Goal: Transaction & Acquisition: Purchase product/service

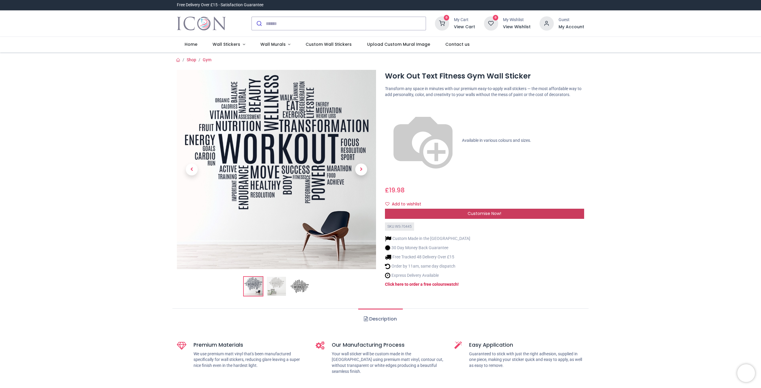
click at [477, 210] on span "Customise Now!" at bounding box center [484, 213] width 34 height 6
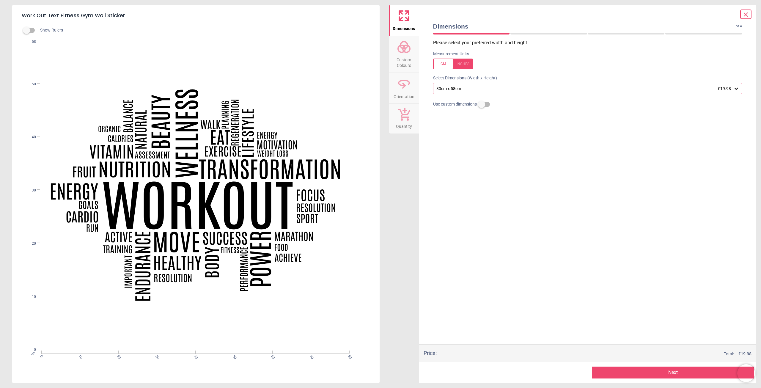
click at [506, 89] on div "80cm x 58cm £19.98" at bounding box center [585, 88] width 298 height 5
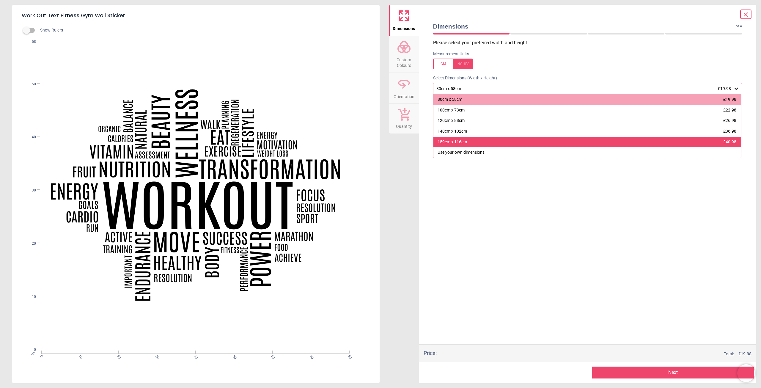
click at [452, 137] on div "159cm x 116cm £40.98" at bounding box center [587, 142] width 308 height 11
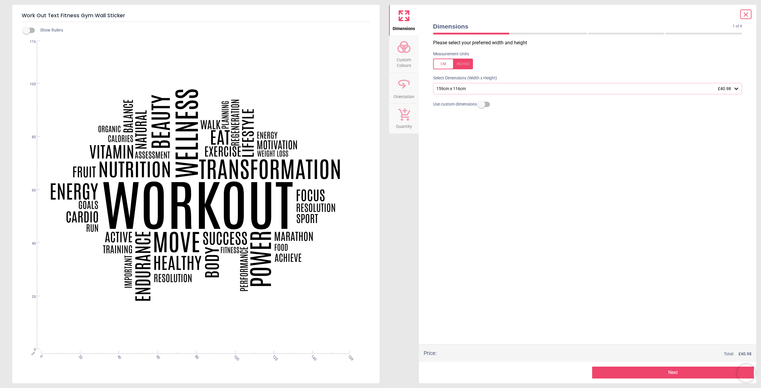
click at [668, 369] on button "Next" at bounding box center [673, 372] width 162 height 12
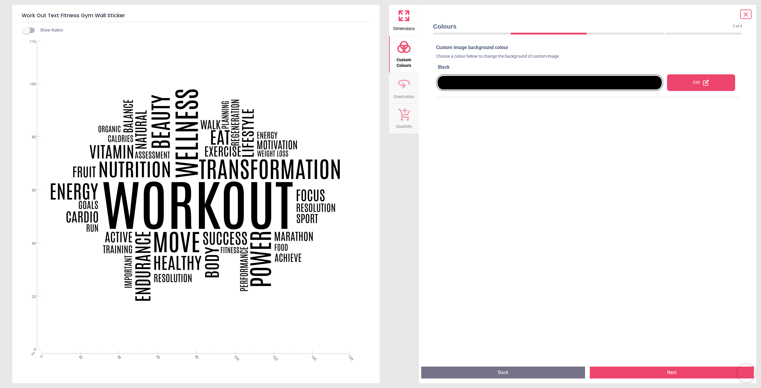
click at [689, 80] on div "Edit" at bounding box center [701, 82] width 68 height 17
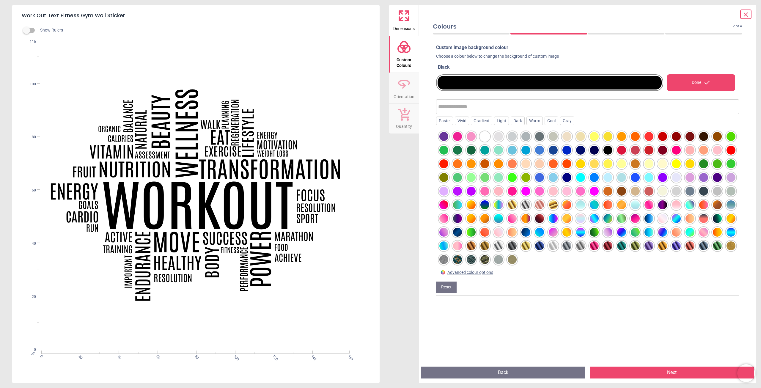
click at [462, 259] on div at bounding box center [457, 259] width 9 height 9
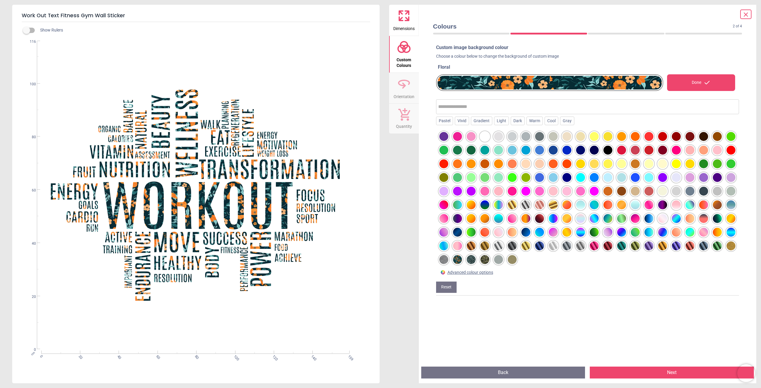
click at [538, 137] on div at bounding box center [539, 136] width 9 height 9
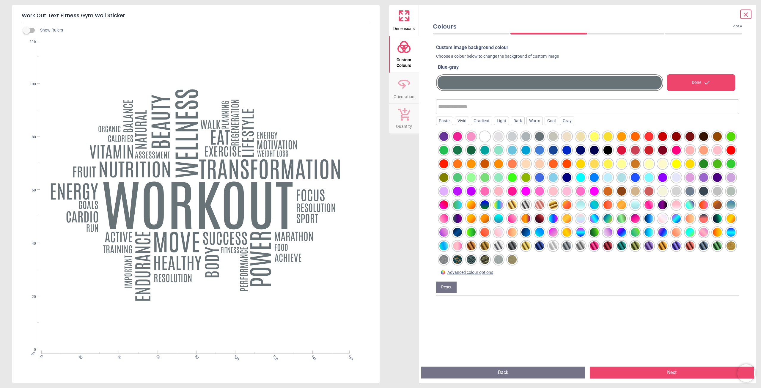
click at [685, 196] on div at bounding box center [689, 191] width 9 height 9
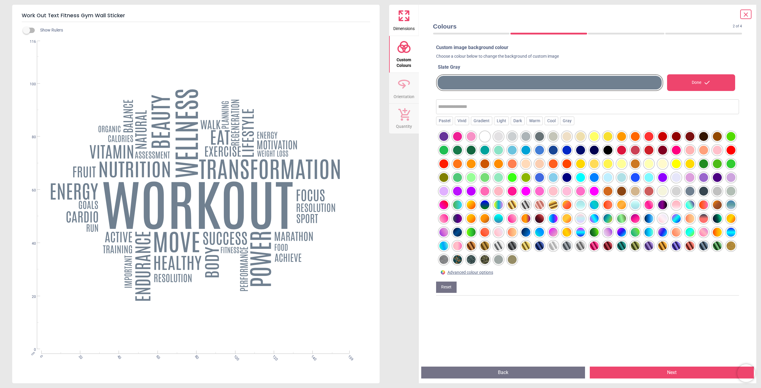
click at [699, 196] on div at bounding box center [703, 191] width 9 height 9
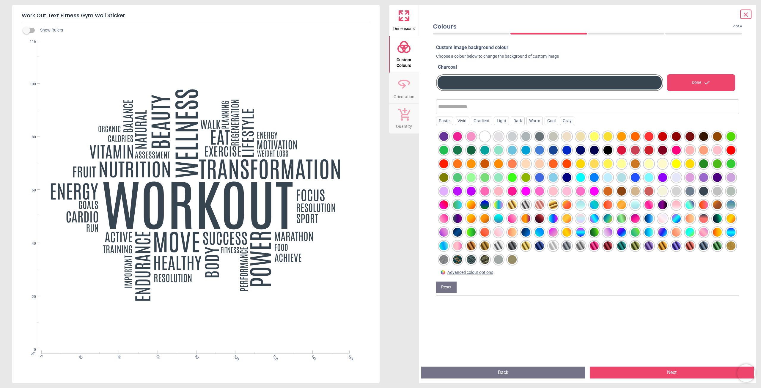
click at [530, 206] on div at bounding box center [525, 204] width 9 height 9
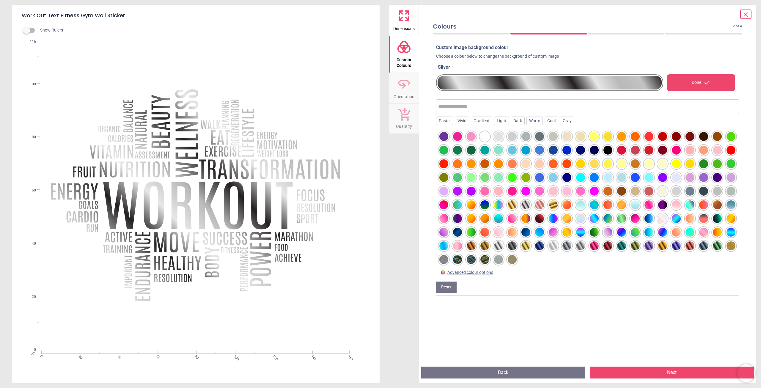
click at [544, 206] on div at bounding box center [539, 204] width 9 height 9
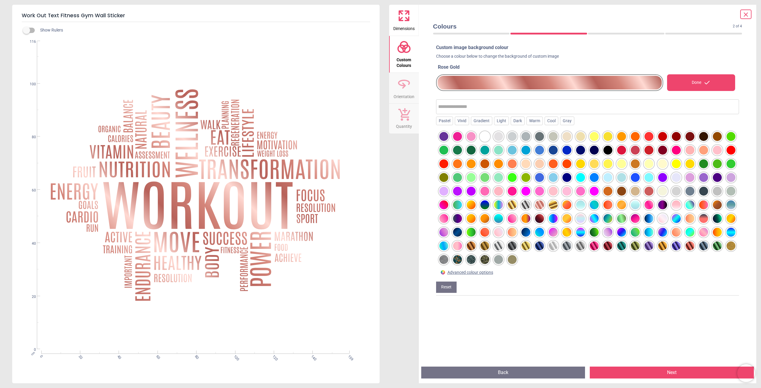
click at [558, 206] on div at bounding box center [553, 204] width 9 height 9
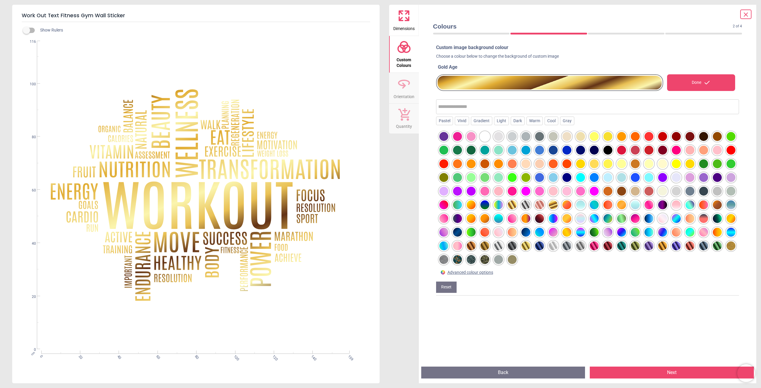
click at [558, 219] on div at bounding box center [553, 218] width 9 height 9
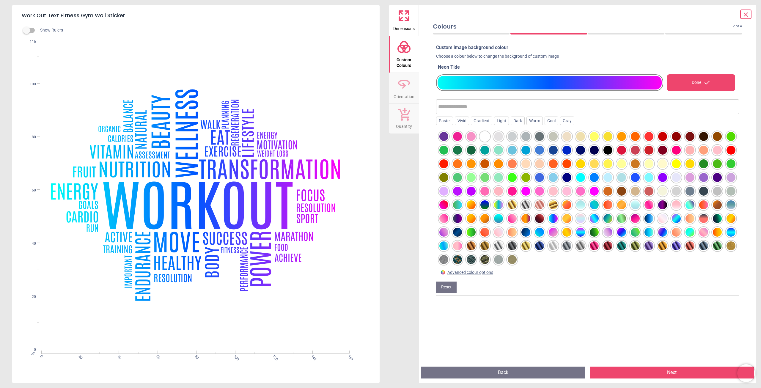
click at [571, 219] on div at bounding box center [566, 218] width 9 height 9
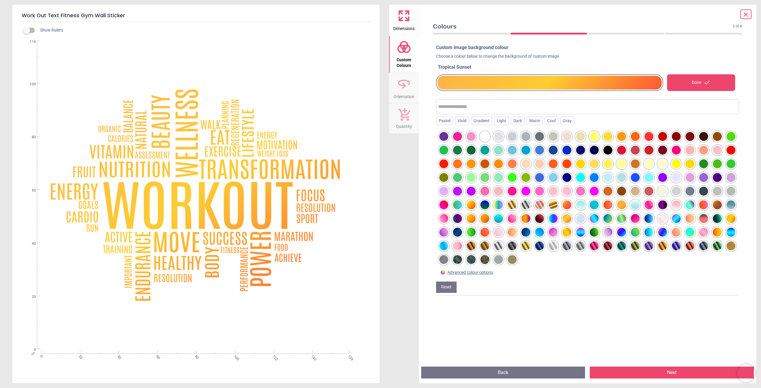
click at [585, 219] on div at bounding box center [580, 218] width 9 height 9
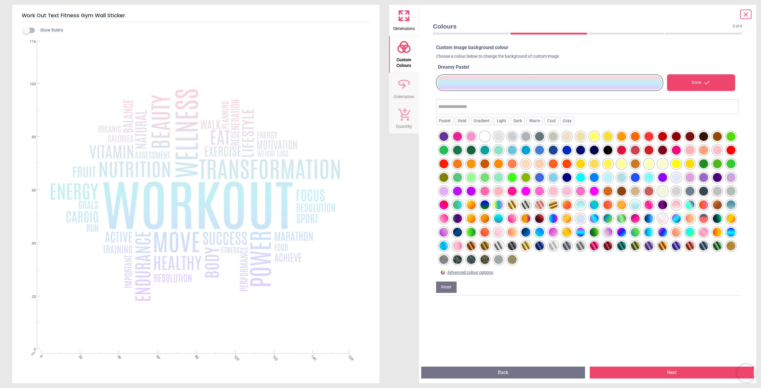
click at [599, 219] on div at bounding box center [594, 218] width 9 height 9
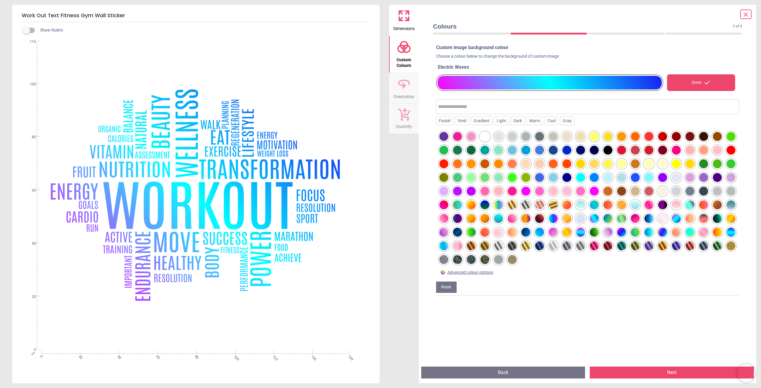
click at [585, 231] on div at bounding box center [580, 232] width 9 height 9
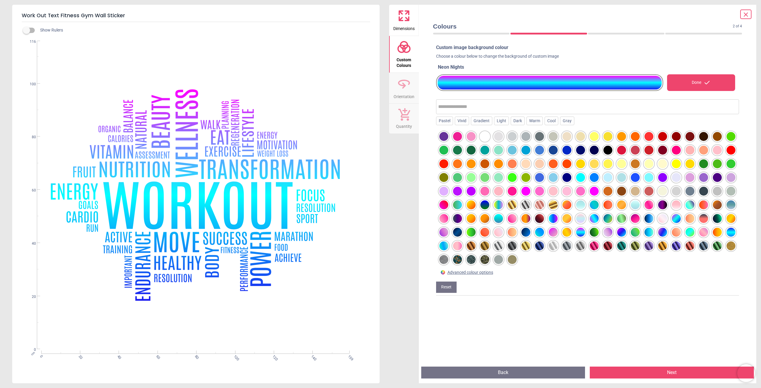
click at [571, 231] on div at bounding box center [566, 232] width 9 height 9
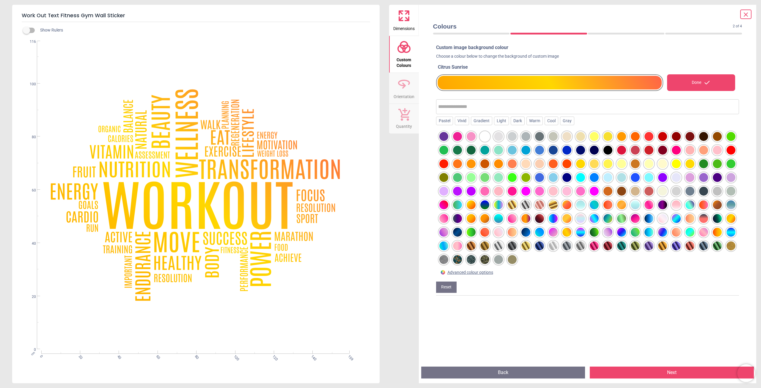
click at [530, 231] on div at bounding box center [525, 232] width 9 height 9
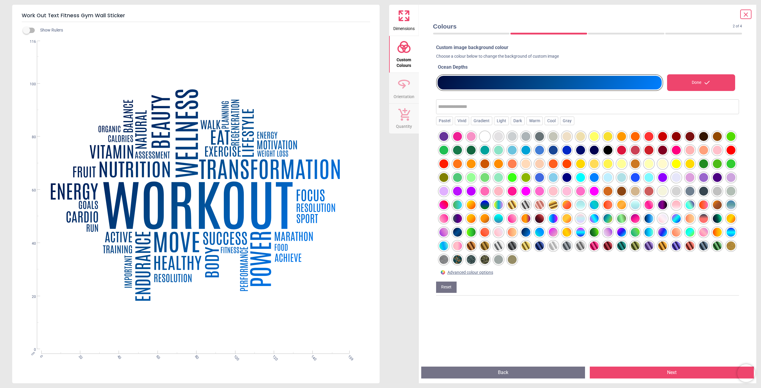
click at [699, 250] on div at bounding box center [703, 245] width 9 height 9
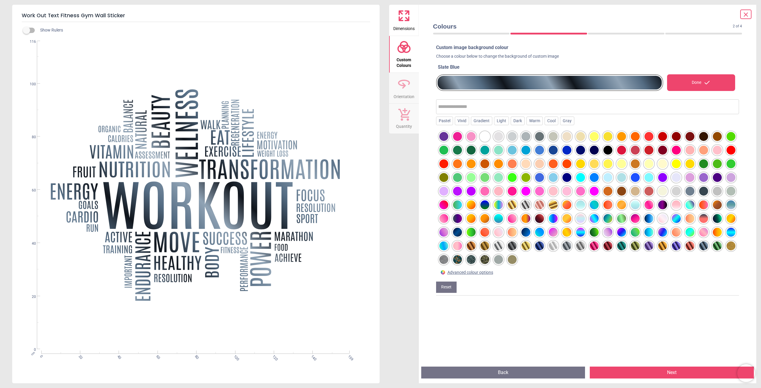
click at [685, 250] on div at bounding box center [689, 245] width 9 height 9
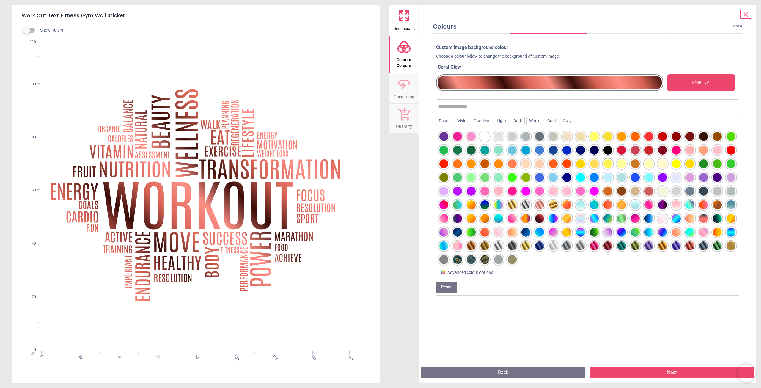
click at [672, 250] on div at bounding box center [676, 245] width 9 height 9
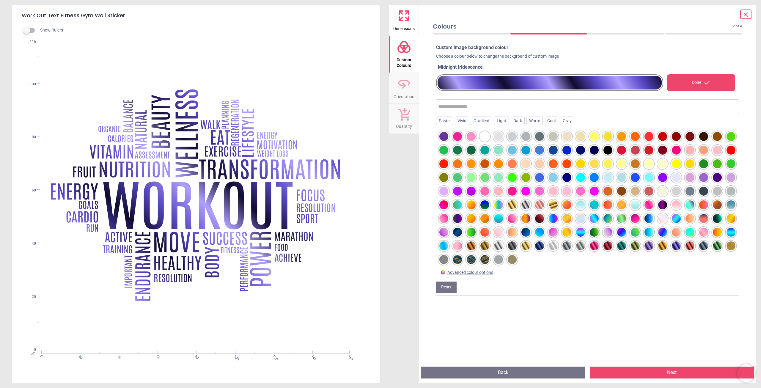
click at [658, 250] on div at bounding box center [662, 245] width 9 height 9
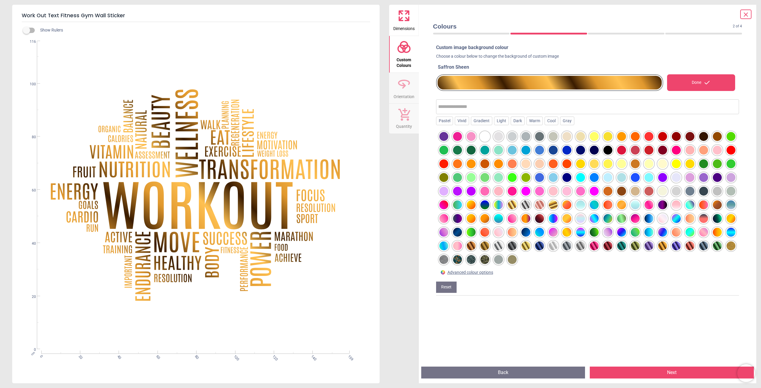
click at [644, 250] on div at bounding box center [648, 245] width 9 height 9
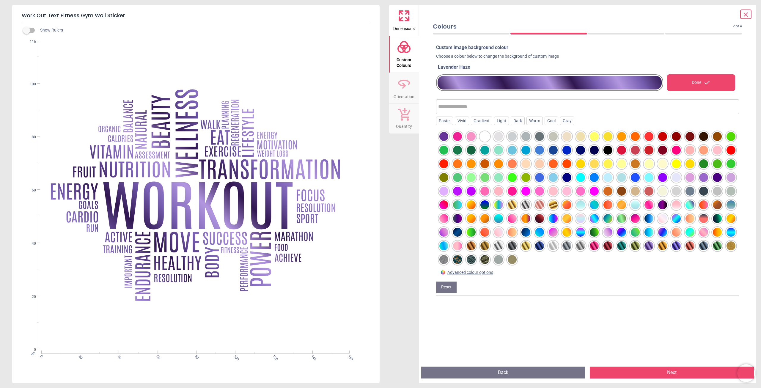
click at [699, 250] on div at bounding box center [703, 245] width 9 height 9
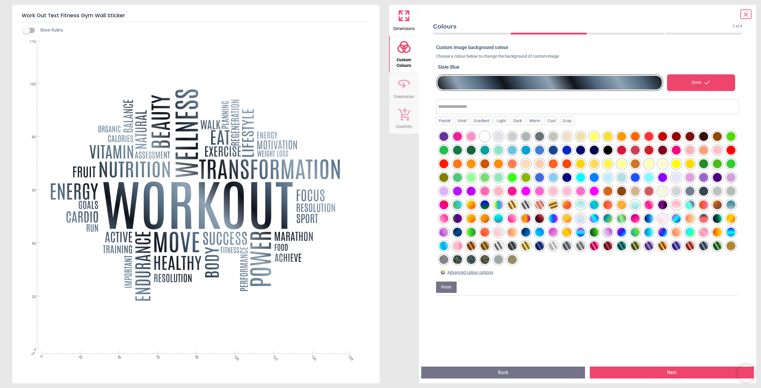
click at [699, 250] on div at bounding box center [703, 245] width 9 height 9
click at [565, 122] on div "Gray" at bounding box center [567, 120] width 14 height 9
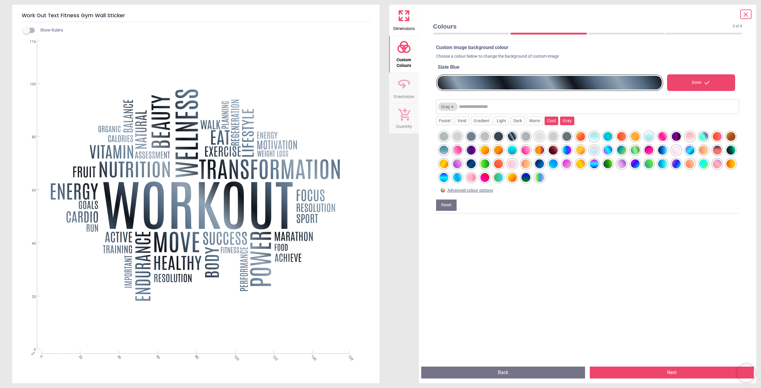
click at [548, 122] on div "Cool" at bounding box center [551, 120] width 14 height 9
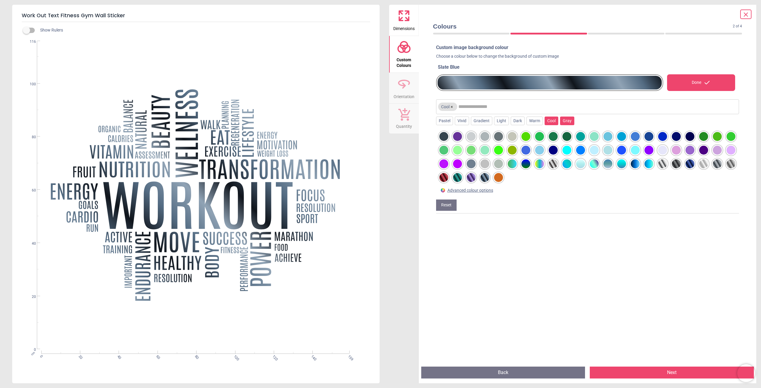
click at [561, 119] on div "Gray" at bounding box center [567, 120] width 14 height 9
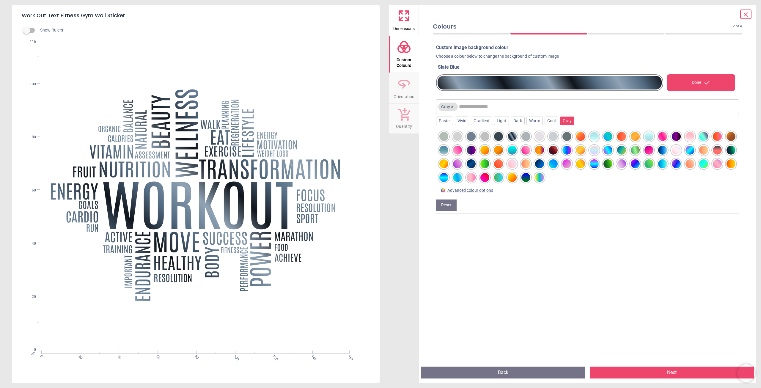
click at [510, 136] on div at bounding box center [512, 136] width 9 height 9
click at [512, 119] on div "Dark" at bounding box center [518, 120] width 14 height 9
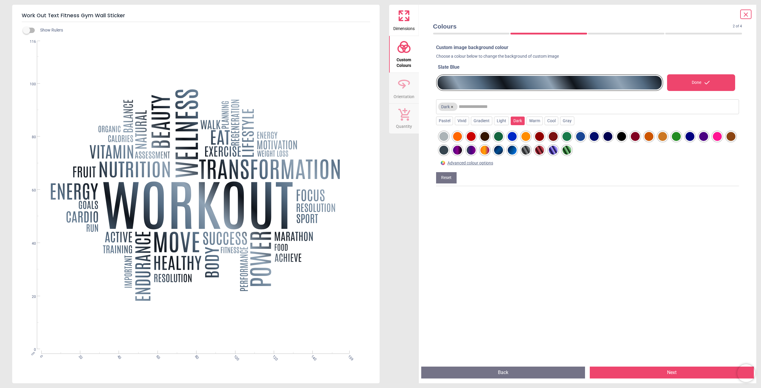
click at [484, 137] on div at bounding box center [484, 136] width 9 height 9
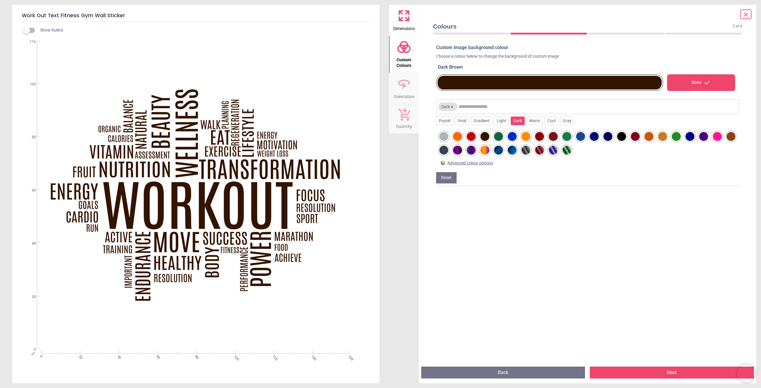
click at [497, 137] on div at bounding box center [498, 136] width 9 height 9
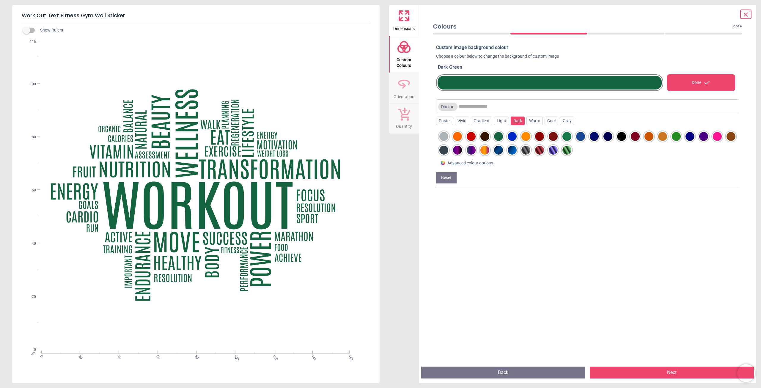
click at [514, 137] on div at bounding box center [512, 136] width 9 height 9
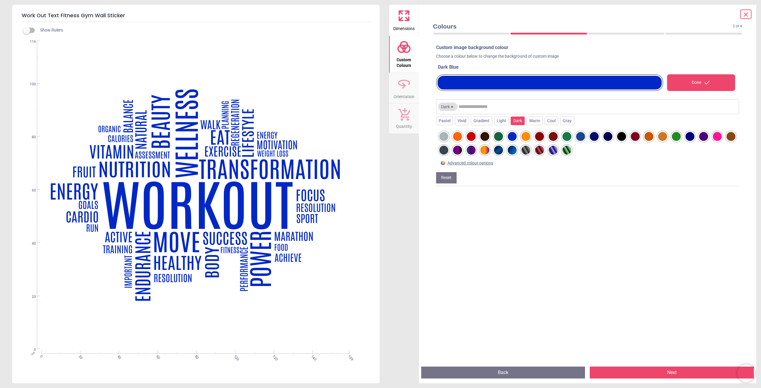
click at [558, 148] on div at bounding box center [553, 150] width 9 height 9
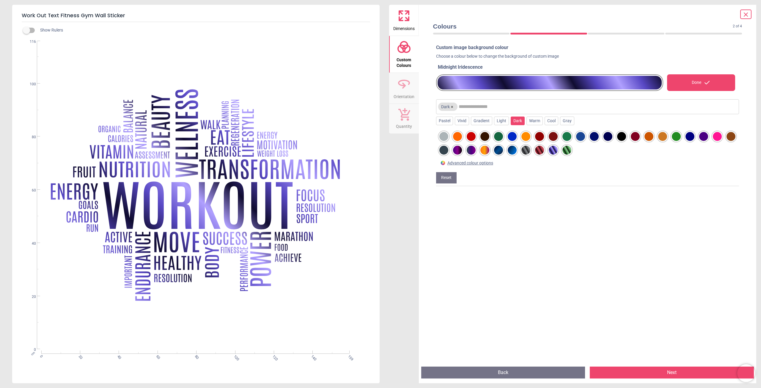
click at [530, 149] on div at bounding box center [525, 150] width 9 height 9
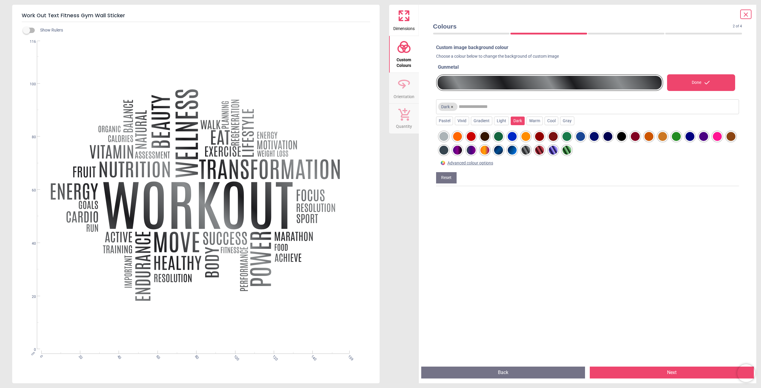
click at [656, 374] on button "Next" at bounding box center [672, 372] width 164 height 12
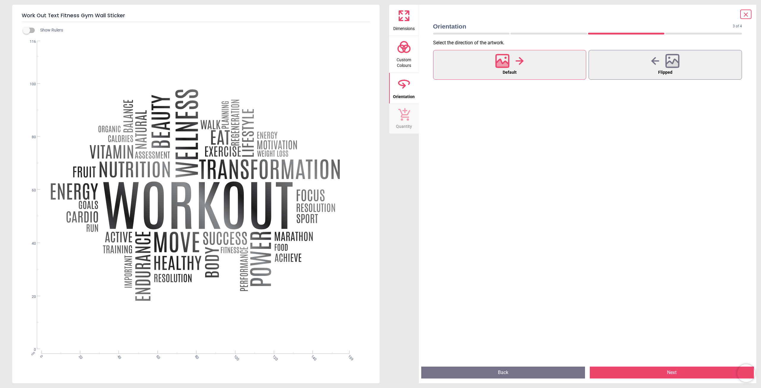
click at [656, 374] on button "Next" at bounding box center [672, 372] width 164 height 12
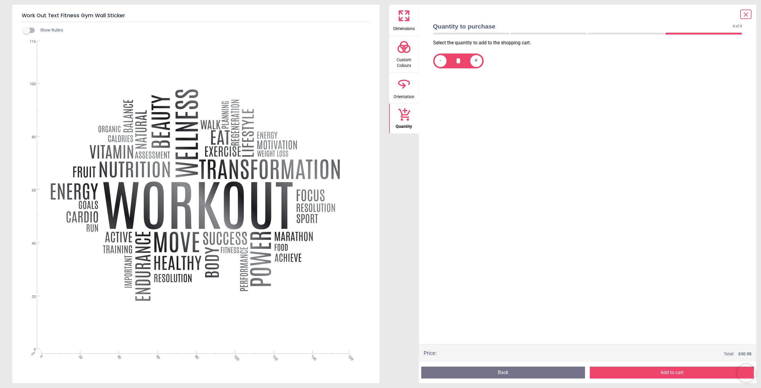
click at [662, 374] on button "Add to cart" at bounding box center [672, 372] width 164 height 12
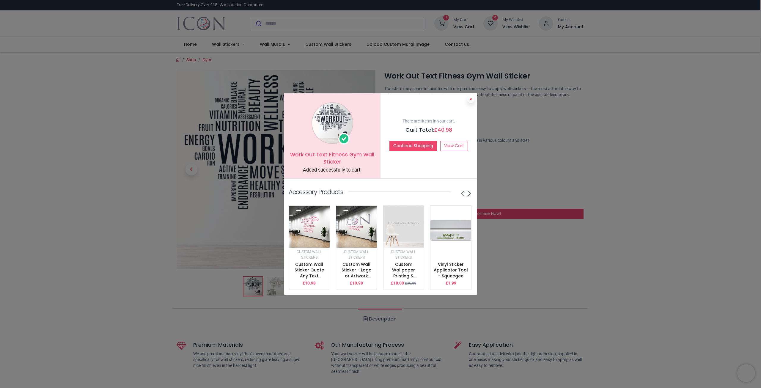
click at [471, 98] on icon at bounding box center [471, 99] width 2 height 3
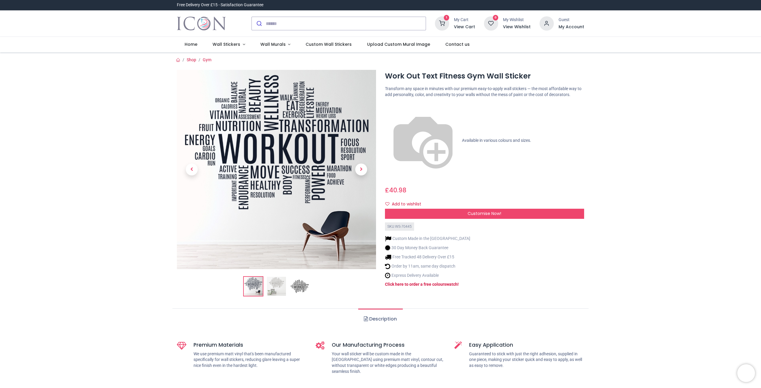
click at [287, 157] on img at bounding box center [276, 169] width 199 height 199
click at [254, 283] on img at bounding box center [253, 286] width 19 height 19
